Goal: Information Seeking & Learning: Compare options

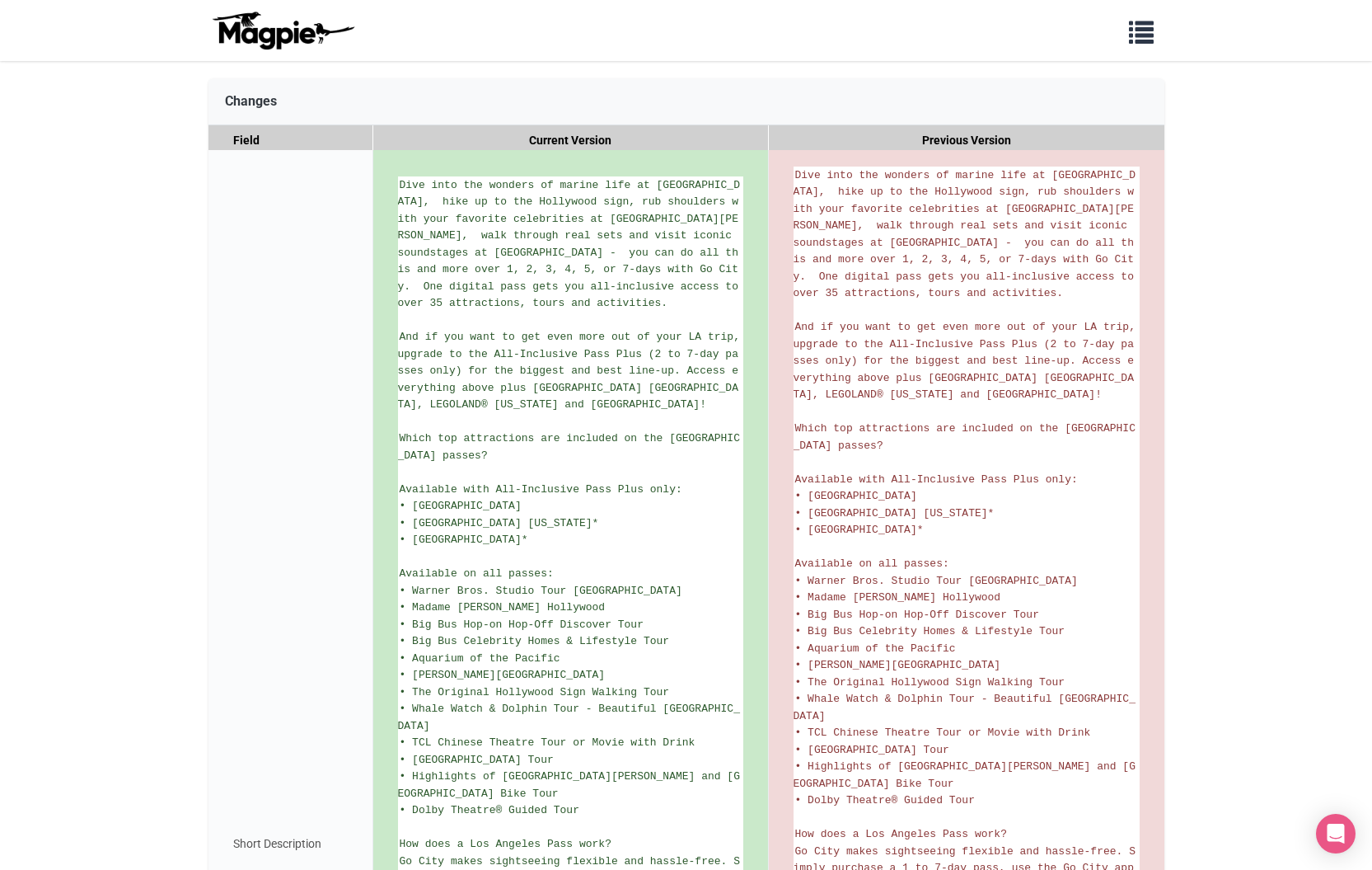
scroll to position [249, 0]
